Goal: Book appointment/travel/reservation

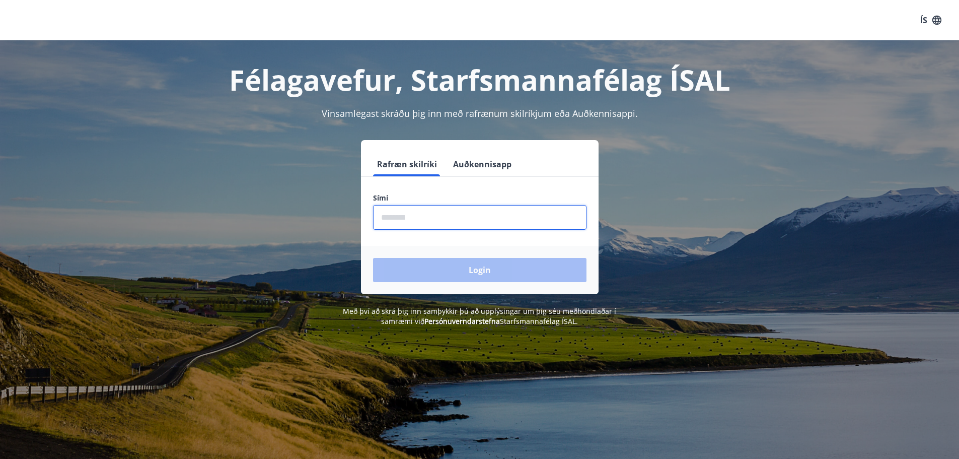
type input "********"
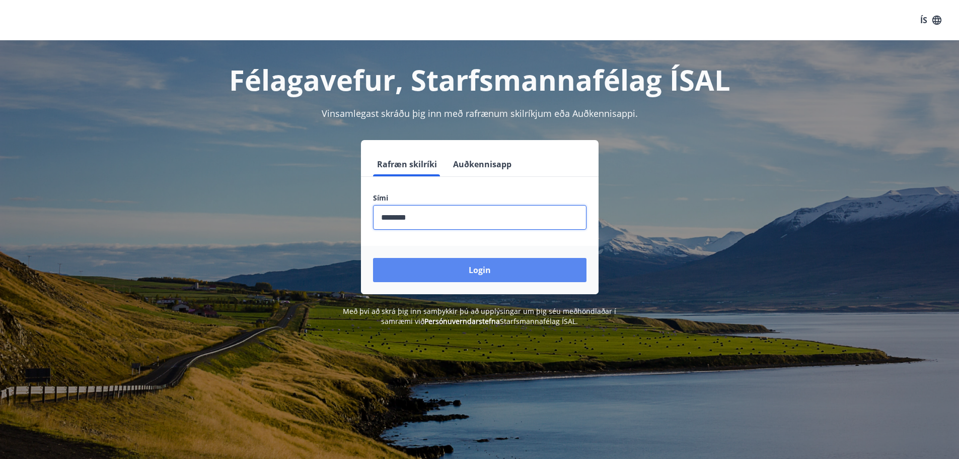
click at [480, 268] on button "Login" at bounding box center [480, 270] width 214 height 24
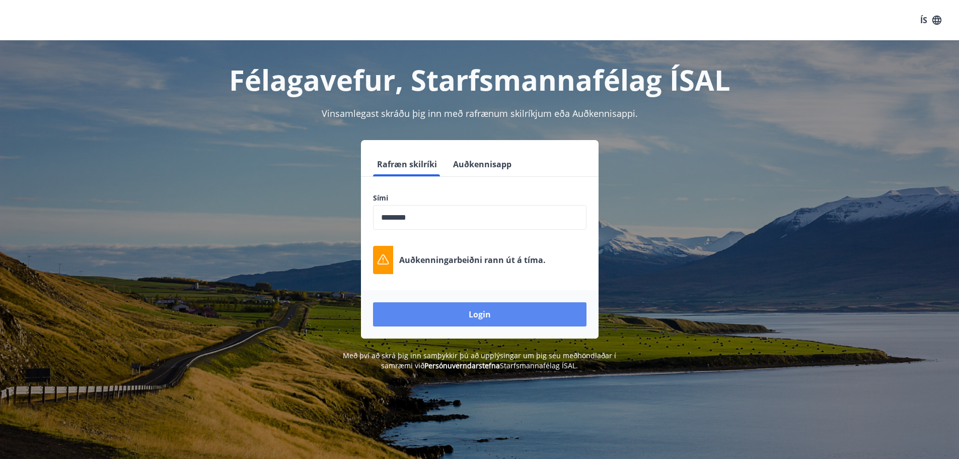
click at [480, 313] on button "Login" at bounding box center [480, 314] width 214 height 24
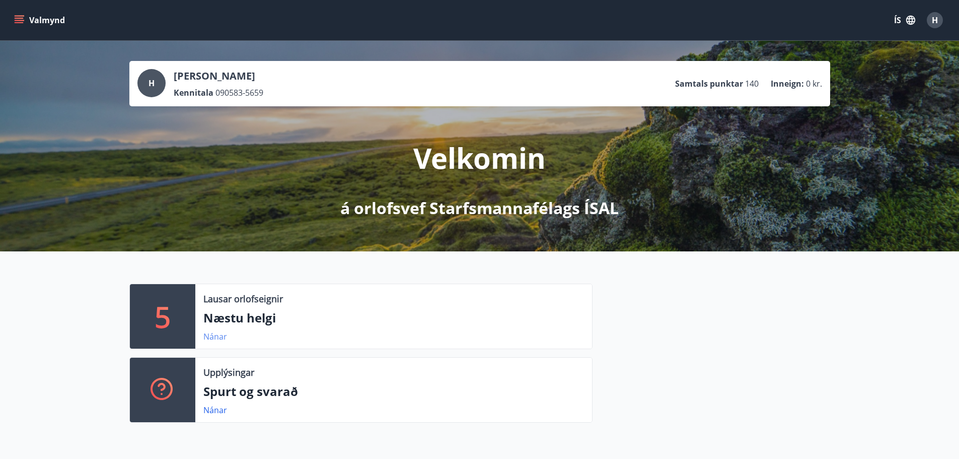
click at [213, 336] on link "Nánar" at bounding box center [215, 336] width 24 height 11
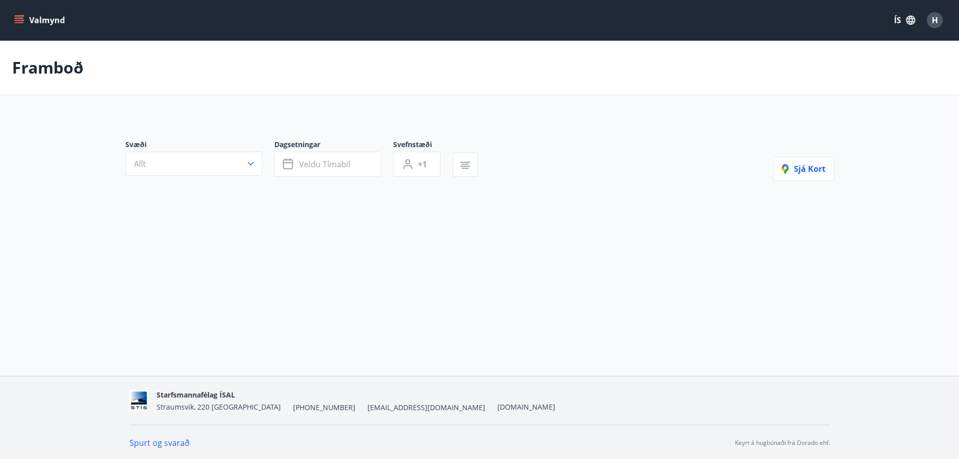
type input "*"
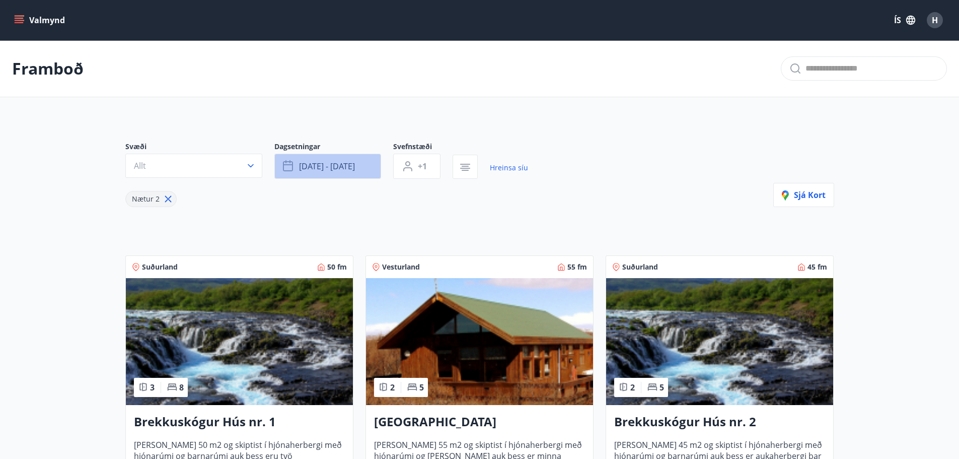
click at [340, 163] on span "[DATE] - [DATE]" at bounding box center [327, 166] width 56 height 11
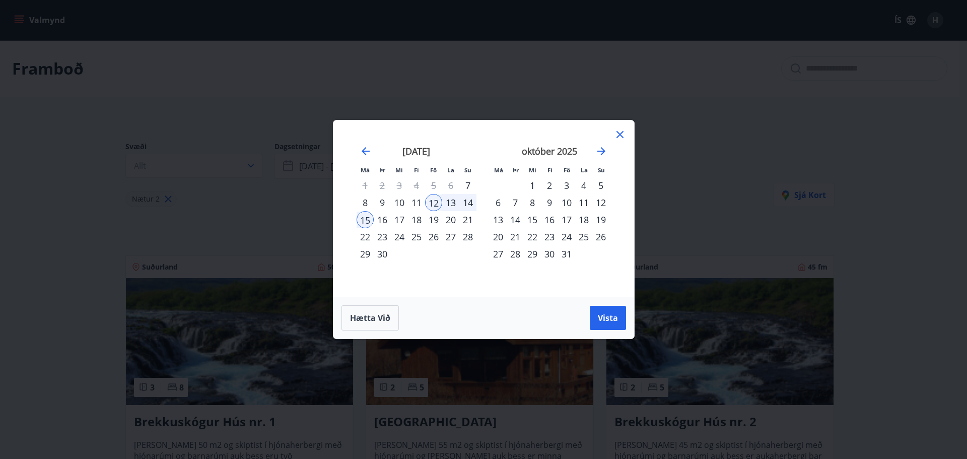
click at [451, 220] on div "20" at bounding box center [450, 219] width 17 height 17
click at [612, 315] on span "Vista" at bounding box center [608, 317] width 20 height 11
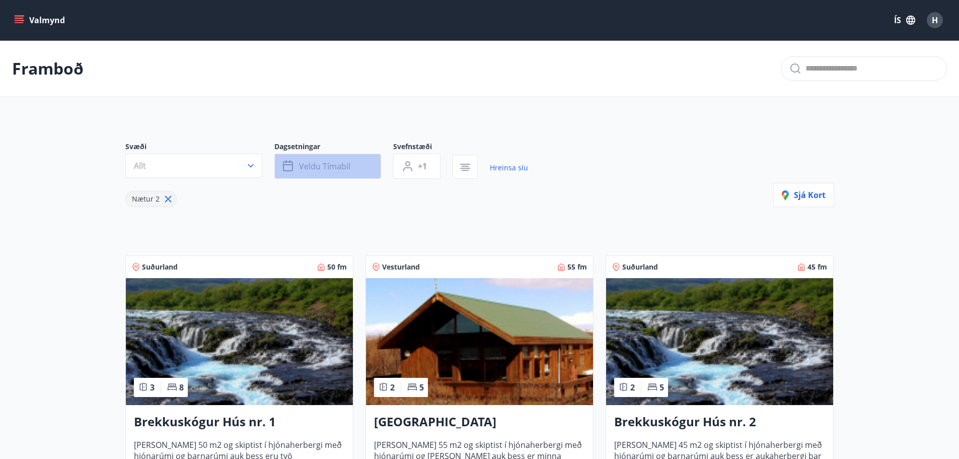
click at [350, 167] on button "Veldu tímabil" at bounding box center [327, 166] width 107 height 25
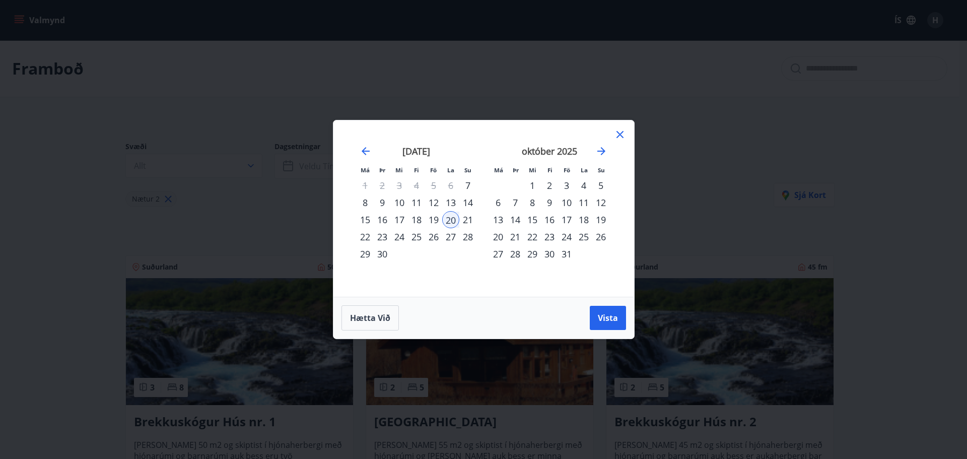
click at [465, 219] on div "21" at bounding box center [467, 219] width 17 height 17
click at [610, 319] on span "Vista" at bounding box center [608, 317] width 20 height 11
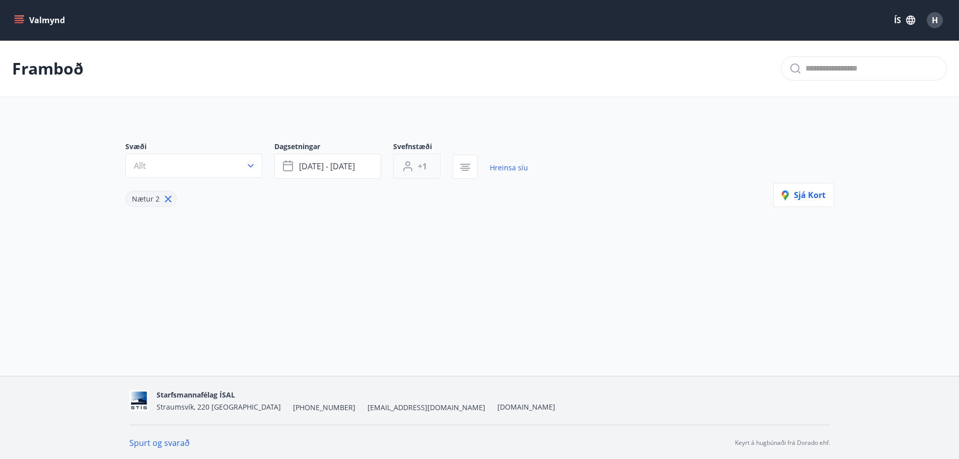
click at [421, 167] on span "+1" at bounding box center [422, 166] width 9 height 11
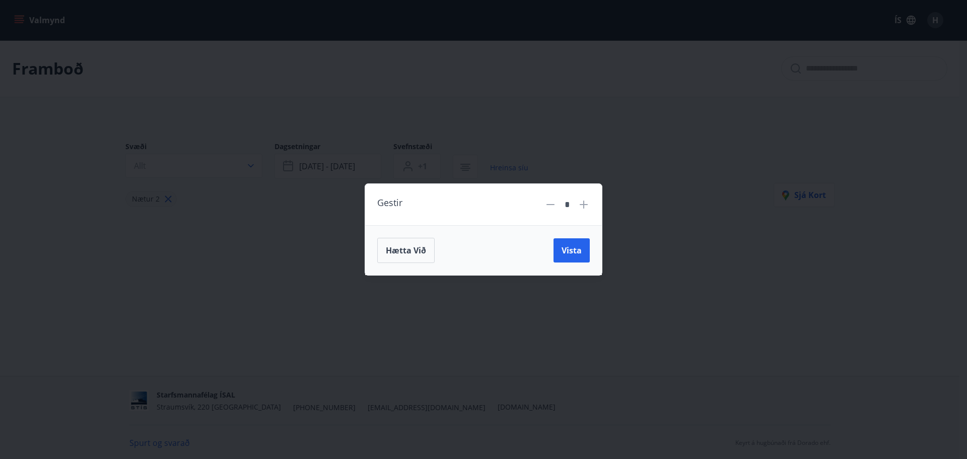
click at [586, 205] on icon at bounding box center [584, 204] width 12 height 12
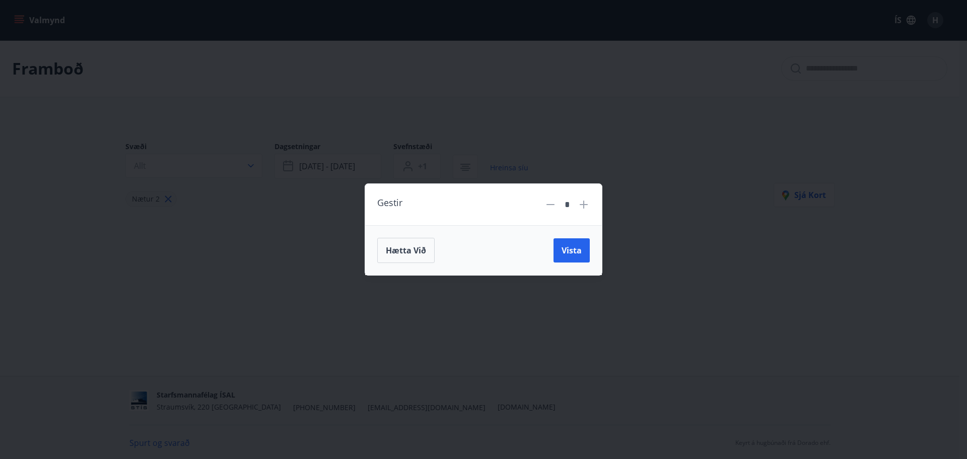
click at [553, 208] on icon at bounding box center [550, 204] width 12 height 12
type input "*"
click at [401, 254] on span "Hætta við" at bounding box center [406, 250] width 40 height 11
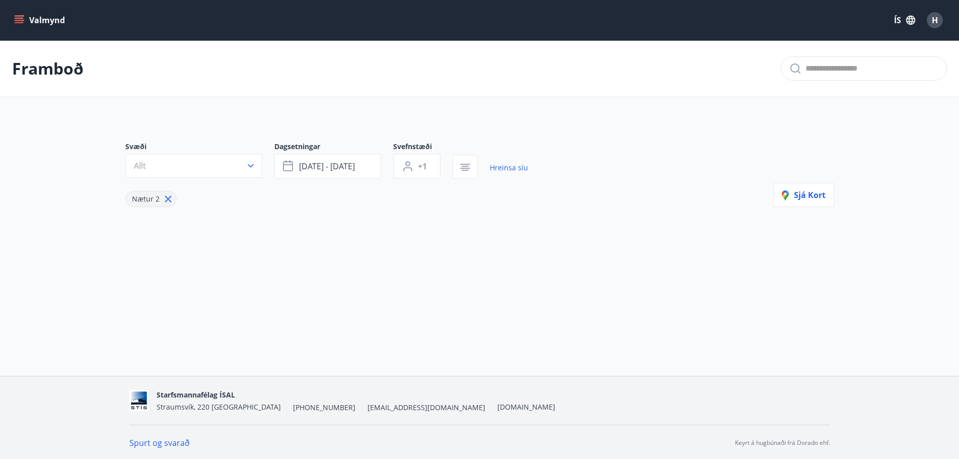
scroll to position [2, 0]
click at [168, 197] on icon at bounding box center [168, 198] width 2 height 2
type input "*"
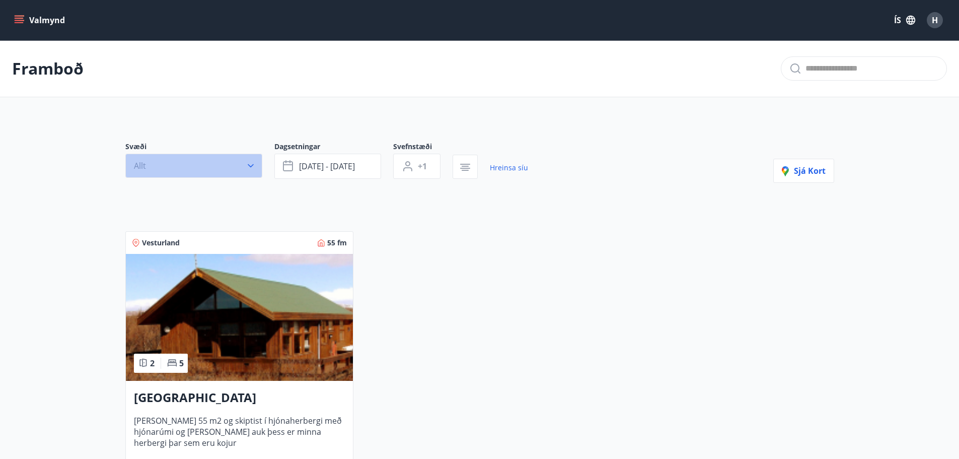
click at [257, 162] on button "Allt" at bounding box center [193, 166] width 137 height 24
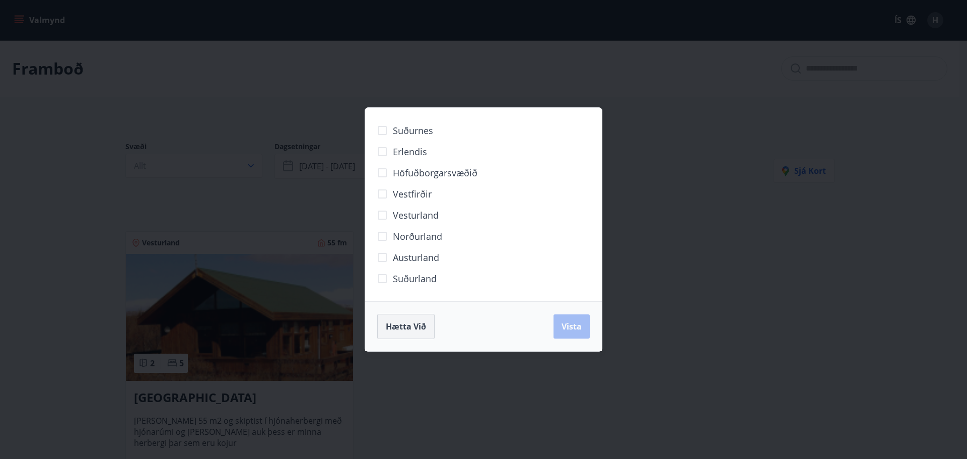
click at [394, 327] on span "Hætta við" at bounding box center [406, 326] width 40 height 11
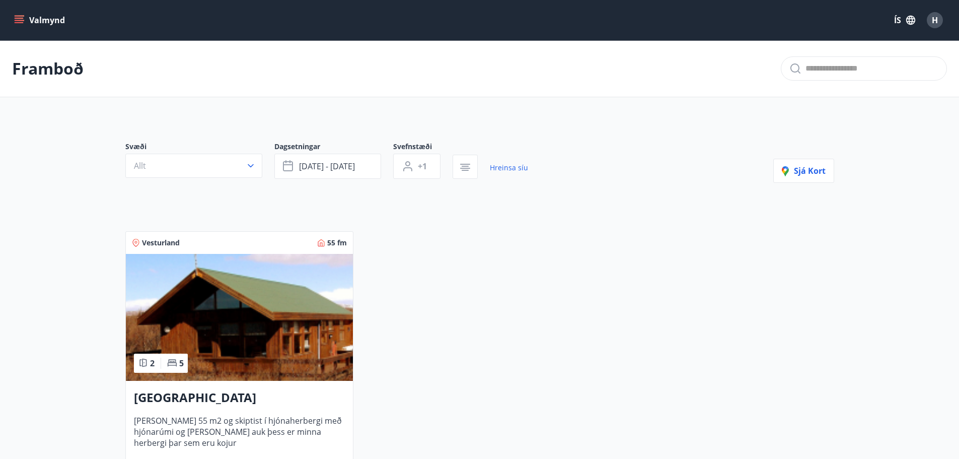
click at [62, 21] on button "Valmynd" at bounding box center [40, 20] width 57 height 18
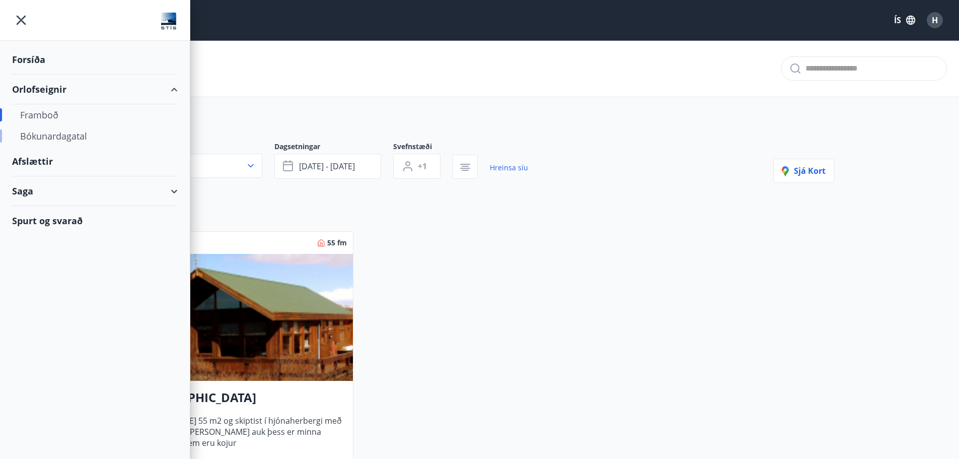
click at [64, 136] on div "Bókunardagatal" at bounding box center [95, 135] width 150 height 21
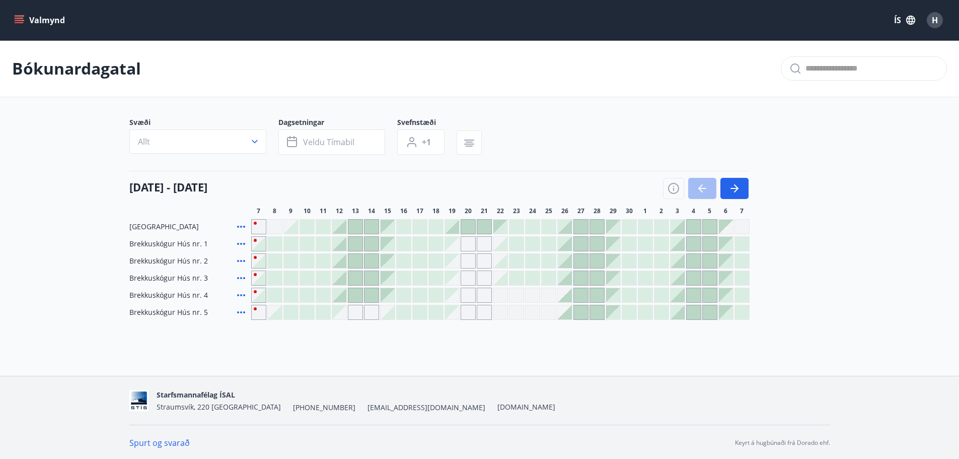
click at [484, 245] on div "Gráir dagar eru ekki bókanlegir" at bounding box center [484, 243] width 15 height 15
click at [477, 347] on div "Bókunardagatal Svæði Allt Dagsetningar Veldu tímabil Svefnstæði +1 [DATE] - [DA…" at bounding box center [479, 200] width 959 height 320
click at [590, 277] on div at bounding box center [597, 278] width 14 height 14
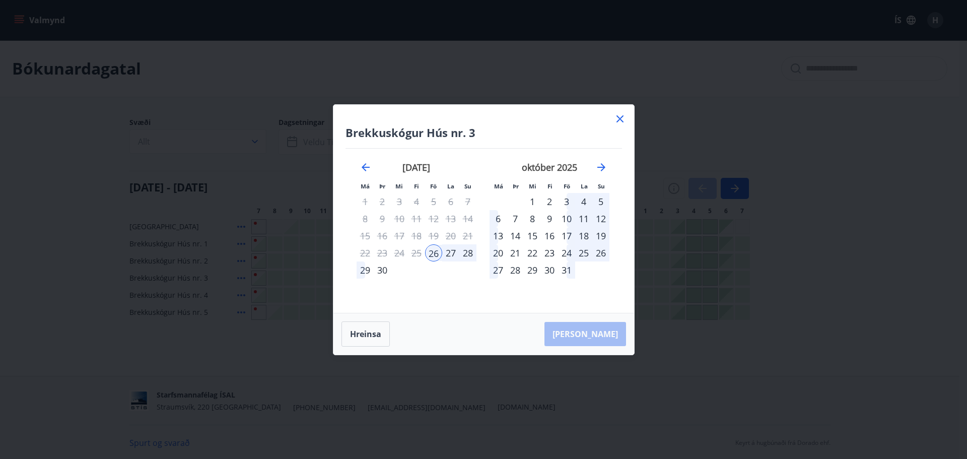
click at [619, 119] on icon at bounding box center [620, 119] width 2 height 2
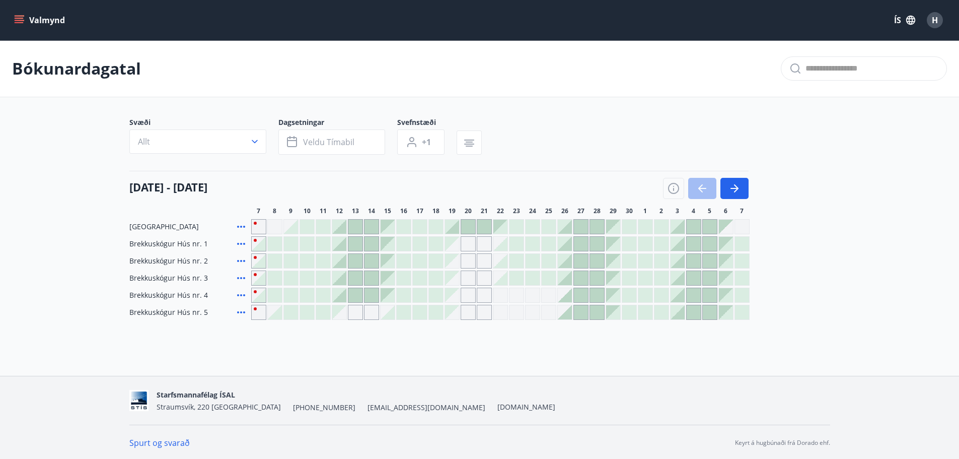
click at [527, 278] on div at bounding box center [533, 278] width 14 height 14
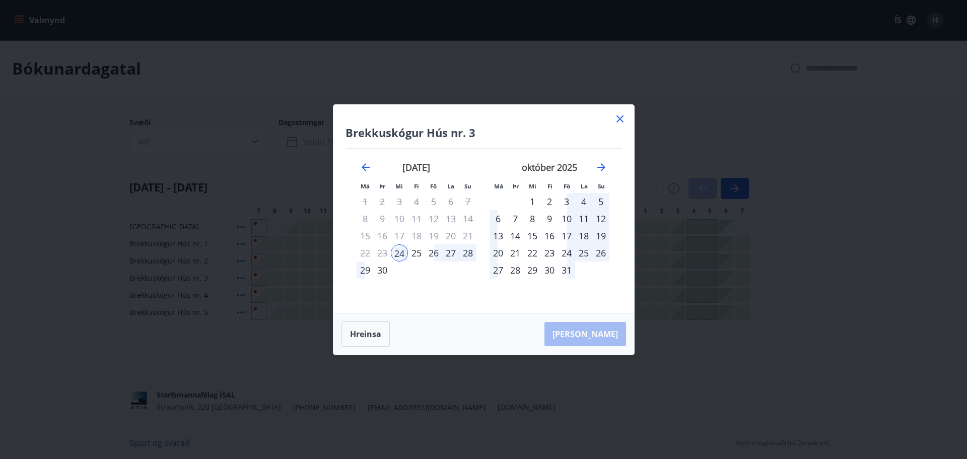
click at [617, 116] on icon at bounding box center [619, 118] width 7 height 7
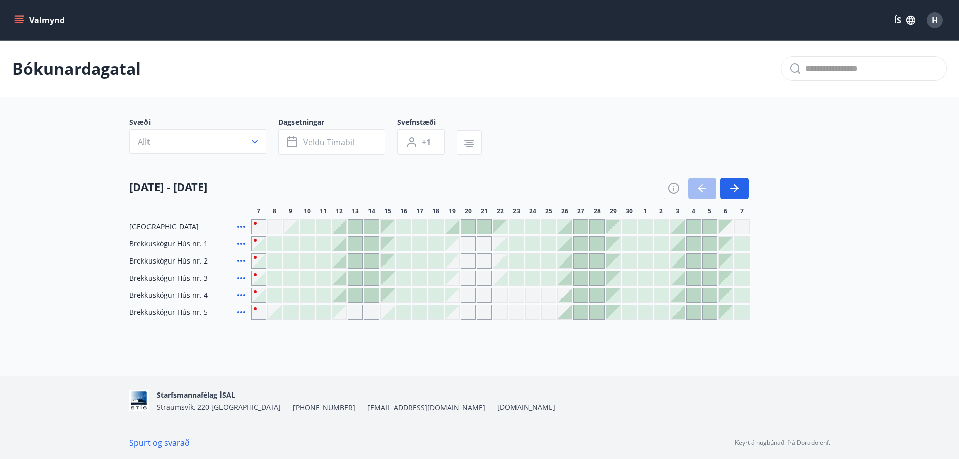
click at [485, 243] on div "Gráir dagar eru ekki bókanlegir" at bounding box center [484, 243] width 15 height 15
click at [485, 257] on div "Gráir dagar eru ekki bókanlegir" at bounding box center [484, 260] width 15 height 15
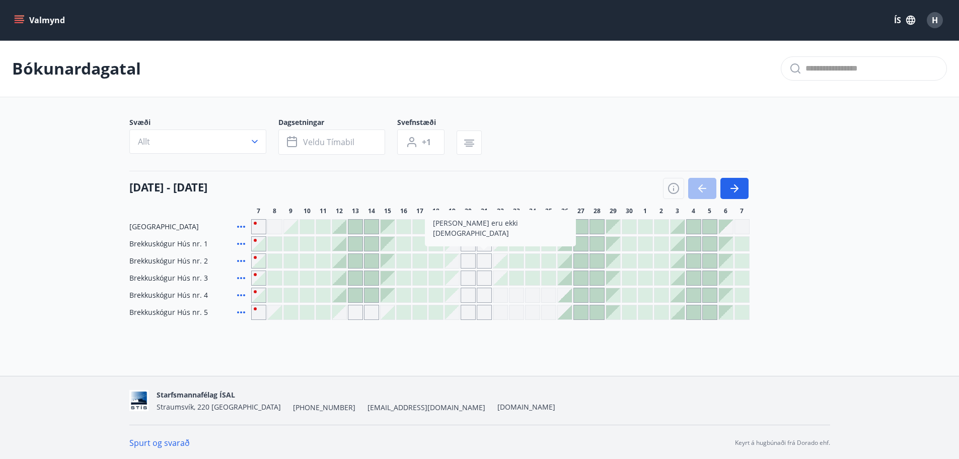
click at [484, 258] on div "Gráir dagar eru ekki bókanlegir" at bounding box center [484, 260] width 15 height 15
click at [483, 364] on div "Valmynd ÍS H [PERSON_NAME] Svæði Allt Dagsetningar Veldu tímabil Svefnstæði +1 …" at bounding box center [479, 188] width 959 height 376
click at [353, 310] on div "Gráir dagar eru ekki bókanlegir" at bounding box center [355, 312] width 15 height 15
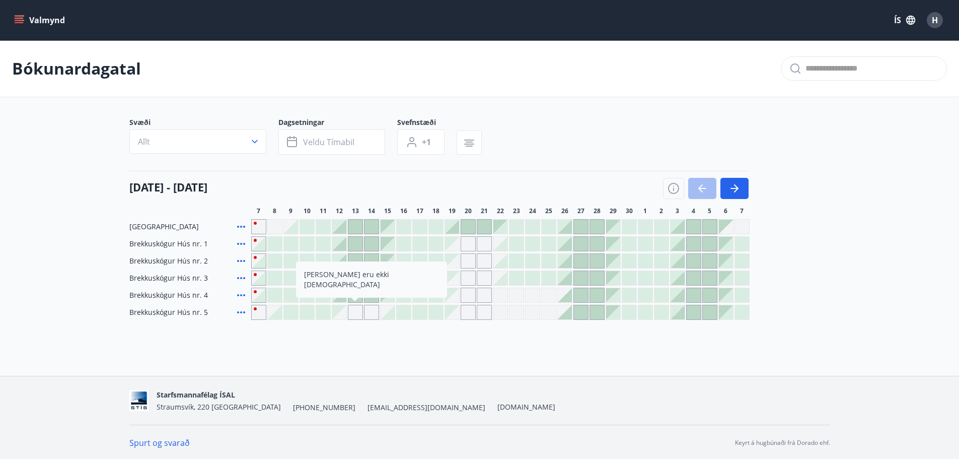
click at [479, 350] on div "Bókunardagatal Svæði Allt Dagsetningar Veldu tímabil Svefnstæði +1 [DATE] - [DA…" at bounding box center [479, 200] width 959 height 320
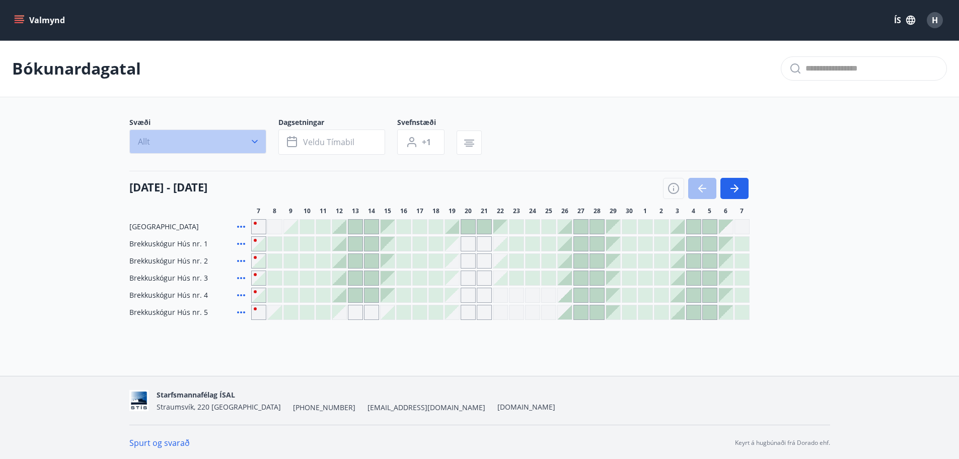
click at [261, 139] on button "Allt" at bounding box center [197, 141] width 137 height 24
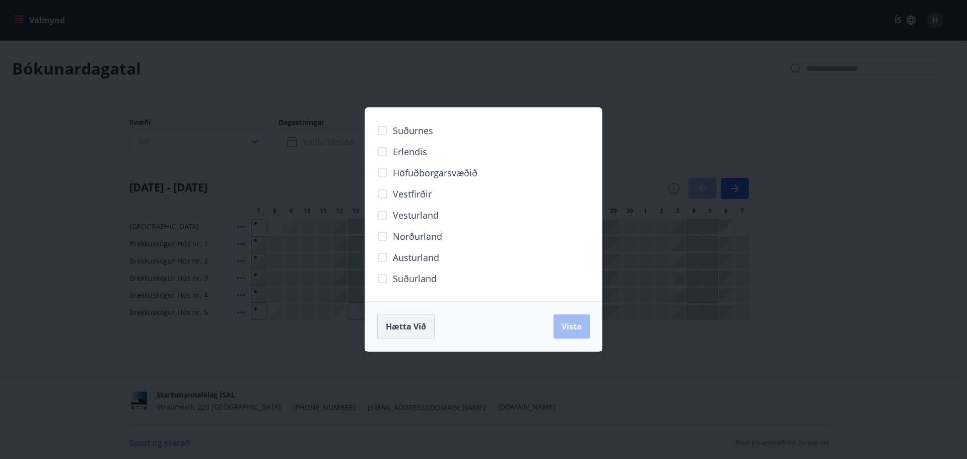
click at [418, 325] on span "Hætta við" at bounding box center [406, 326] width 40 height 11
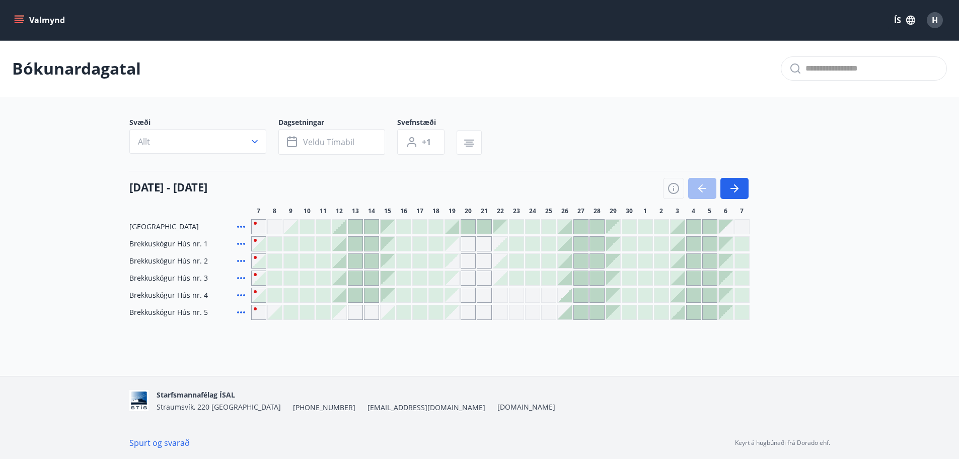
click at [108, 72] on p "Bókunardagatal" at bounding box center [76, 68] width 129 height 22
click at [88, 68] on p "Bókunardagatal" at bounding box center [76, 68] width 129 height 22
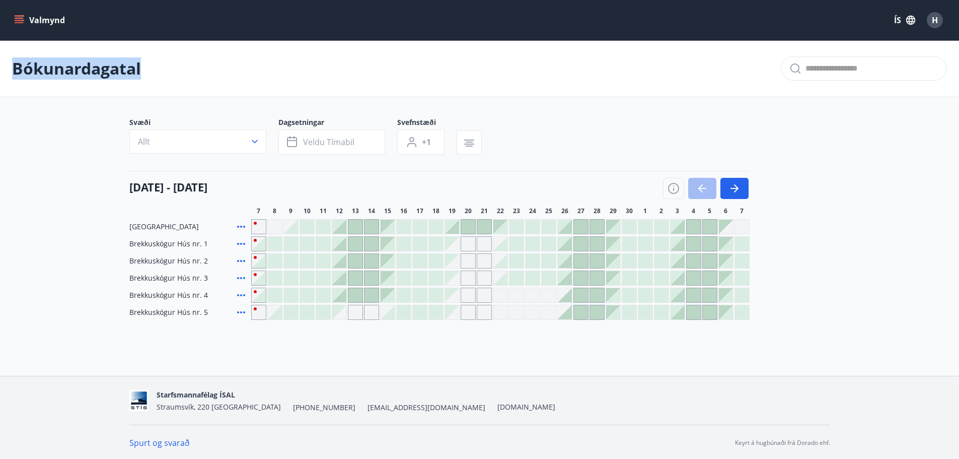
click at [88, 68] on p "Bókunardagatal" at bounding box center [76, 68] width 129 height 22
click at [138, 68] on p "Bókunardagatal" at bounding box center [76, 68] width 129 height 22
click at [365, 72] on div "Bókunardagatal" at bounding box center [479, 68] width 959 height 57
